Goal: Task Accomplishment & Management: Use online tool/utility

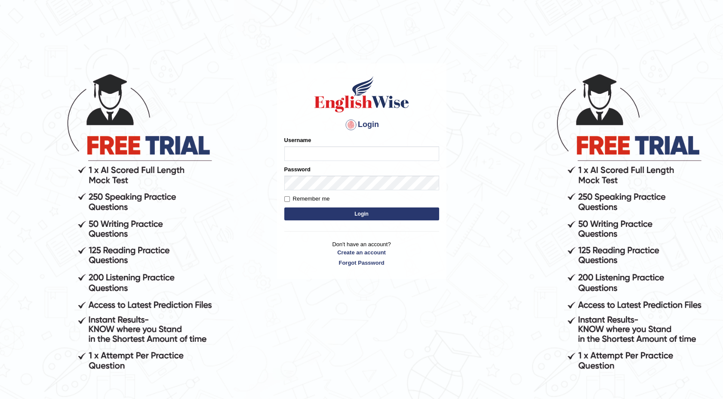
type input "maureen_parramatta"
click at [303, 216] on button "Login" at bounding box center [361, 213] width 155 height 13
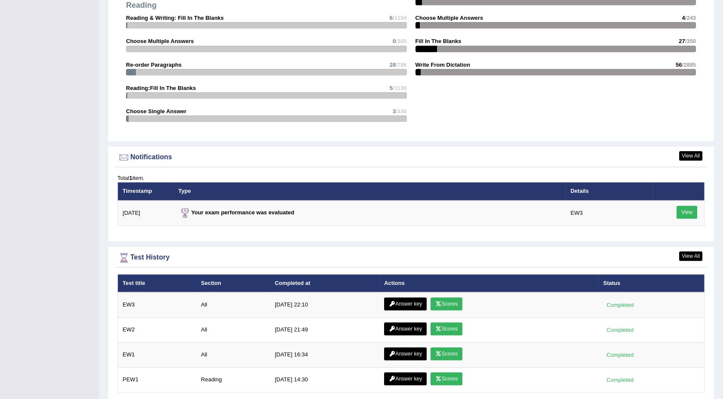
scroll to position [995, 0]
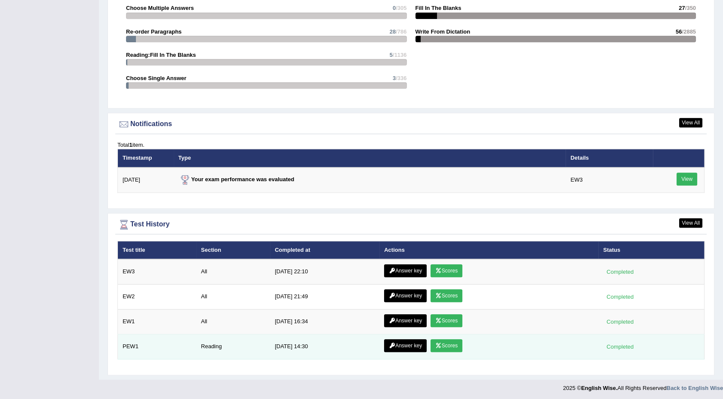
click at [622, 346] on div "Completed" at bounding box center [620, 346] width 34 height 9
click at [440, 341] on link "Scores" at bounding box center [446, 345] width 32 height 13
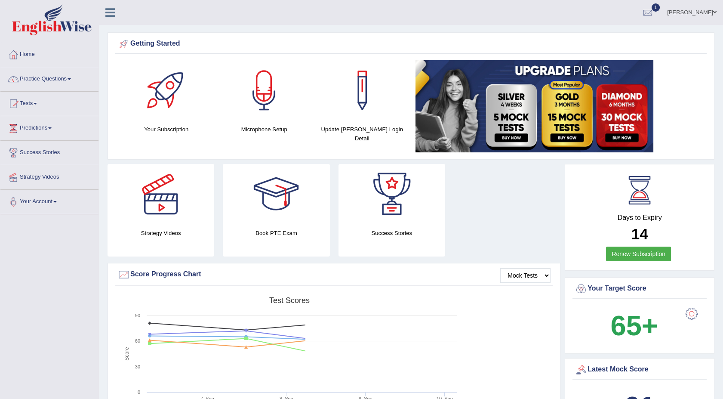
scroll to position [940, 0]
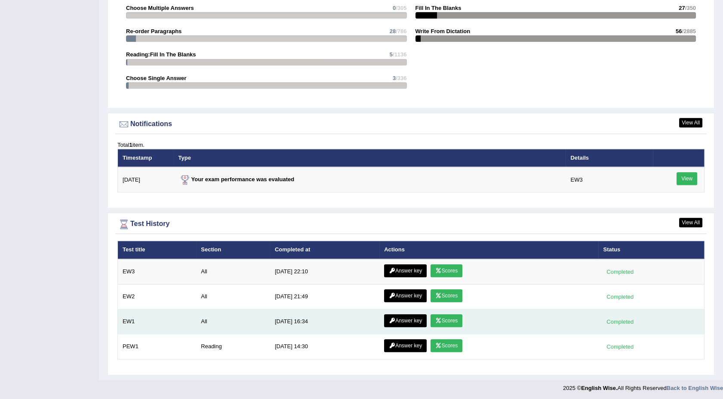
click at [451, 319] on link "Scores" at bounding box center [446, 320] width 32 height 13
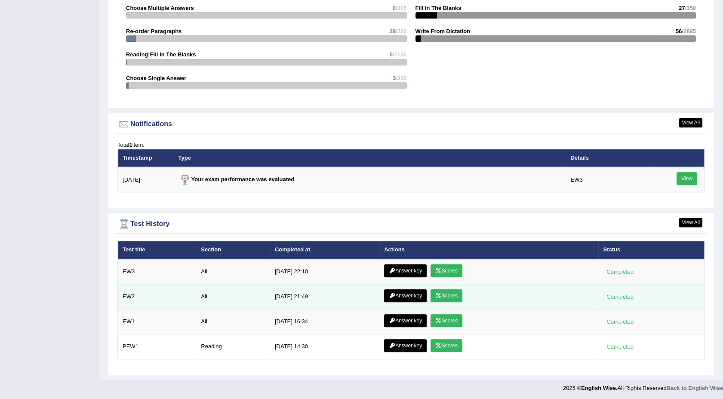
click at [437, 295] on link "Scores" at bounding box center [446, 295] width 32 height 13
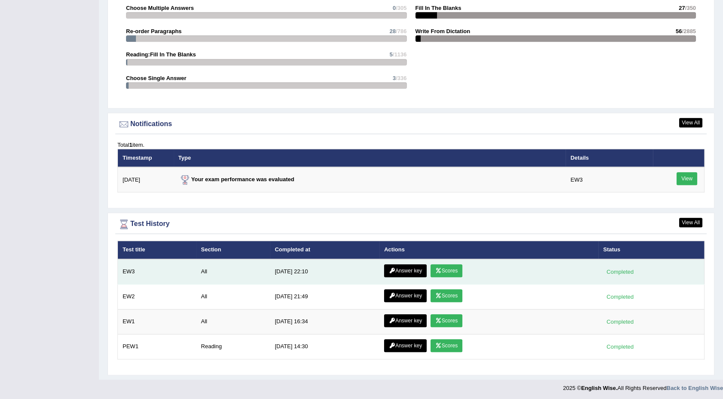
click at [438, 266] on link "Scores" at bounding box center [446, 270] width 32 height 13
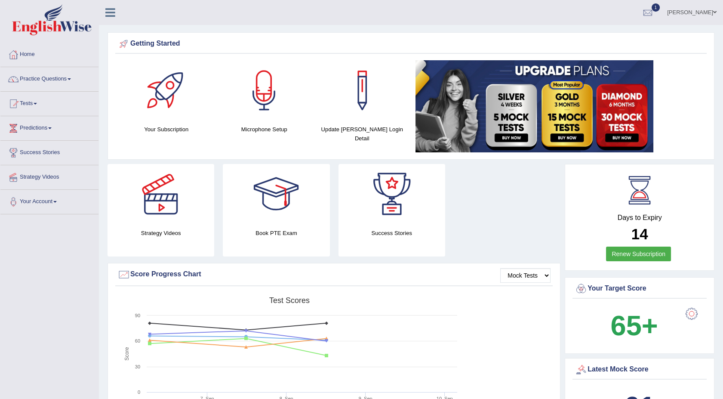
click at [71, 80] on span at bounding box center [69, 79] width 3 height 2
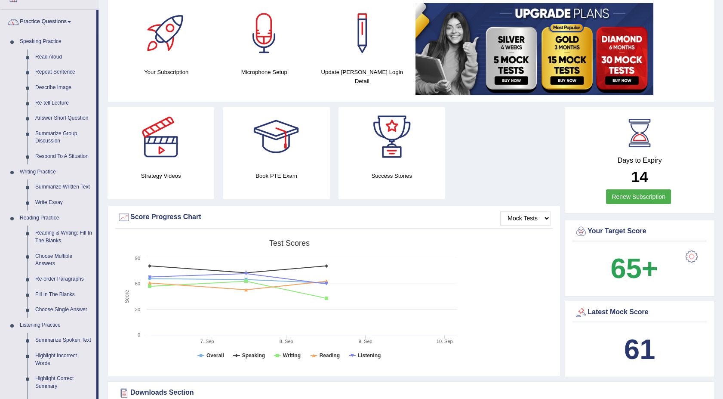
scroll to position [38, 0]
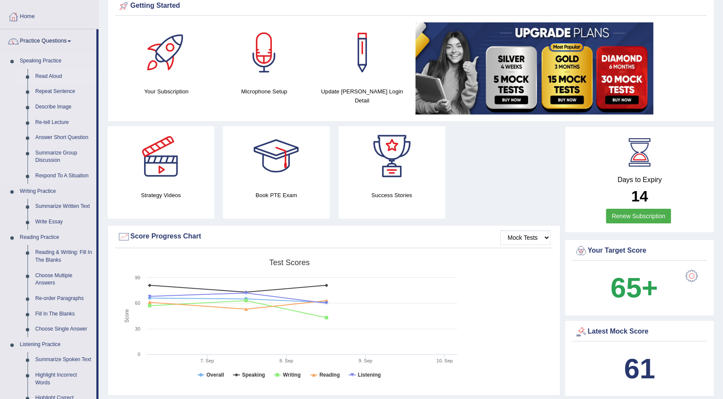
click at [56, 73] on link "Read Aloud" at bounding box center [63, 76] width 65 height 15
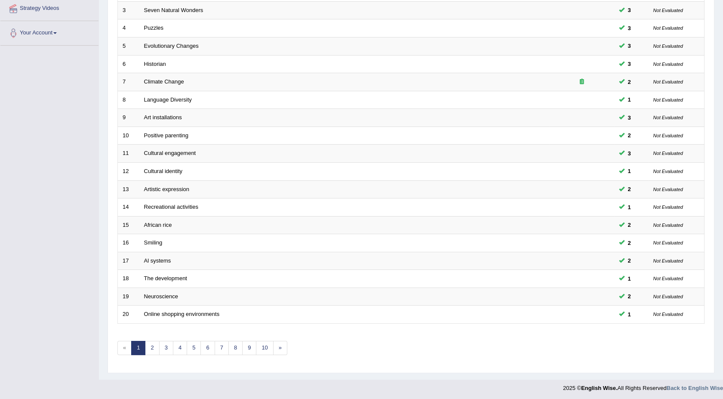
scroll to position [169, 0]
click at [154, 346] on link "2" at bounding box center [152, 347] width 14 height 14
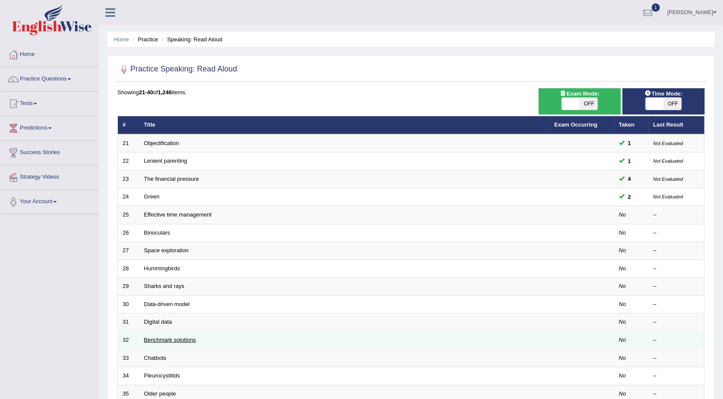
click at [154, 336] on link "Benchmark solutions" at bounding box center [170, 339] width 52 height 6
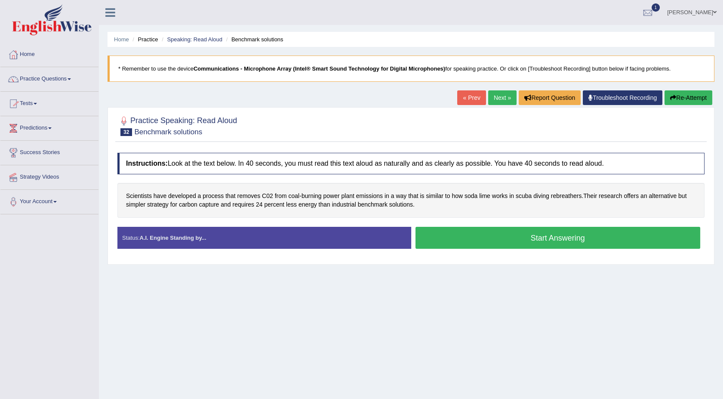
click at [71, 78] on span at bounding box center [69, 79] width 3 height 2
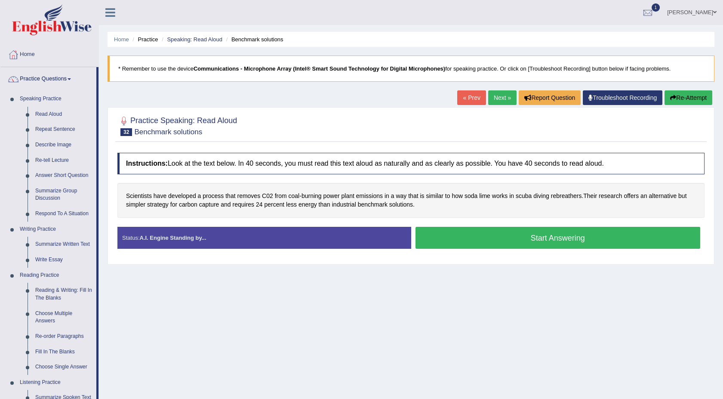
click at [71, 78] on span at bounding box center [69, 79] width 3 height 2
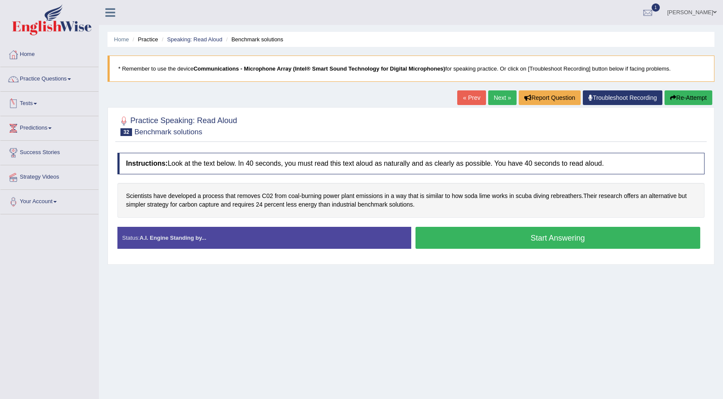
click at [40, 102] on link "Tests" at bounding box center [49, 102] width 98 height 21
click at [37, 138] on link "Take Mock Test" at bounding box center [56, 138] width 80 height 15
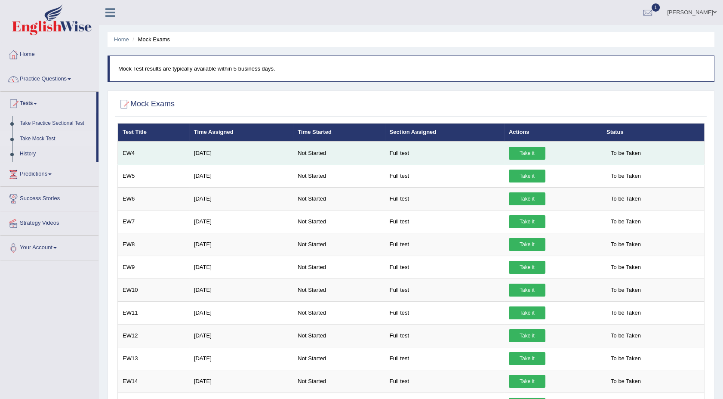
click at [517, 147] on link "Take it" at bounding box center [527, 153] width 37 height 13
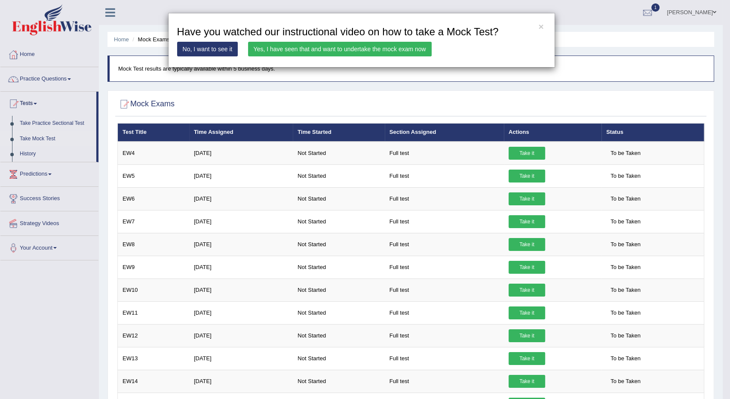
click at [378, 51] on link "Yes, I have seen that and want to undertake the mock exam now" at bounding box center [340, 49] width 184 height 15
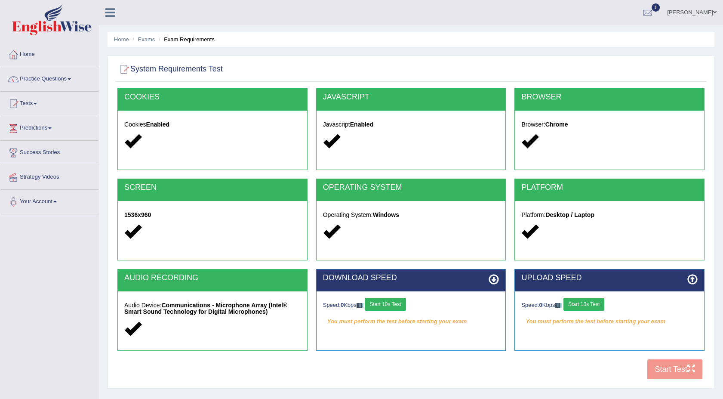
click at [390, 304] on button "Start 10s Test" at bounding box center [385, 304] width 41 height 13
click at [585, 301] on button "Start 10s Test" at bounding box center [583, 304] width 41 height 13
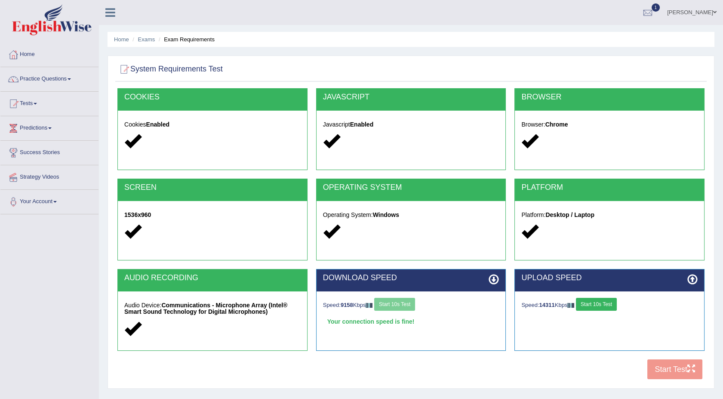
click at [588, 302] on button "Start 10s Test" at bounding box center [596, 304] width 41 height 13
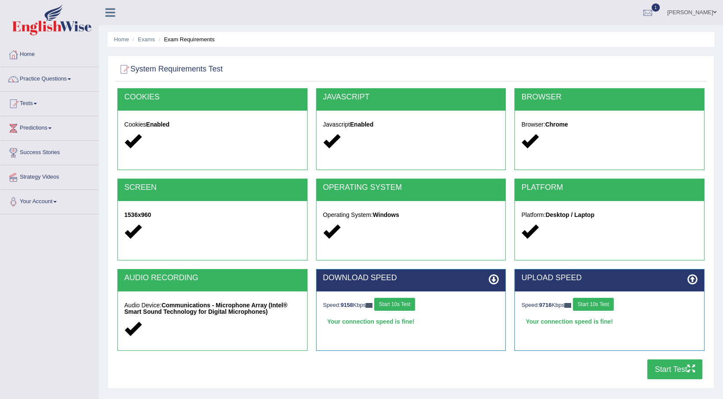
click at [667, 370] on button "Start Test" at bounding box center [674, 369] width 55 height 20
